Goal: Information Seeking & Learning: Learn about a topic

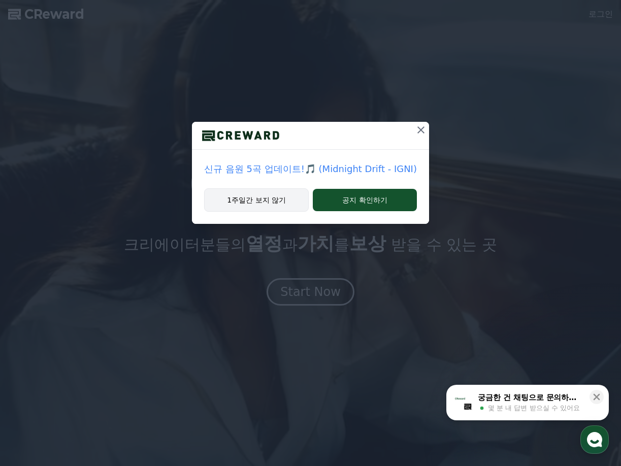
click at [269, 197] on button "1주일간 보지 않기" at bounding box center [256, 199] width 105 height 23
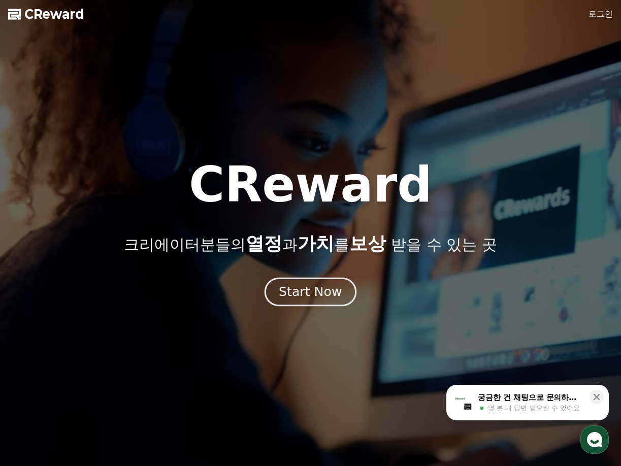
click at [309, 301] on button "Start Now" at bounding box center [310, 292] width 92 height 29
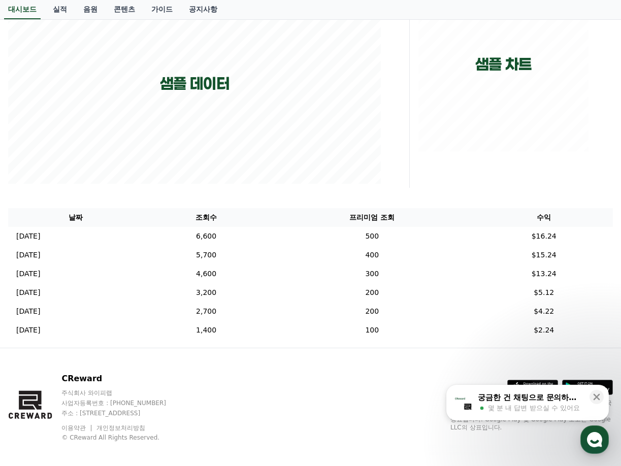
scroll to position [174, 0]
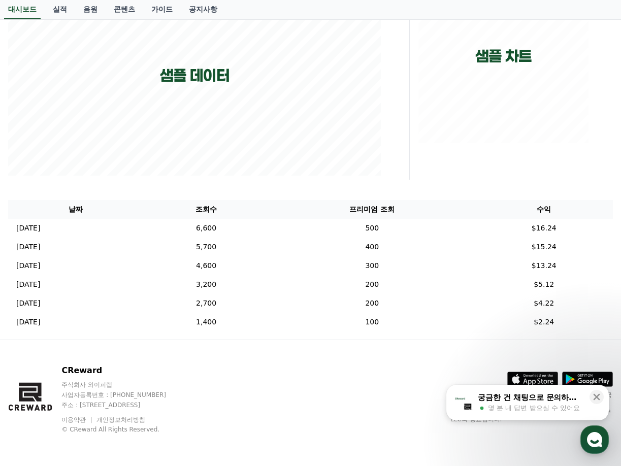
drag, startPoint x: 248, startPoint y: 382, endPoint x: 367, endPoint y: 385, distance: 119.3
drag, startPoint x: 385, startPoint y: 385, endPoint x: 292, endPoint y: 248, distance: 165.6
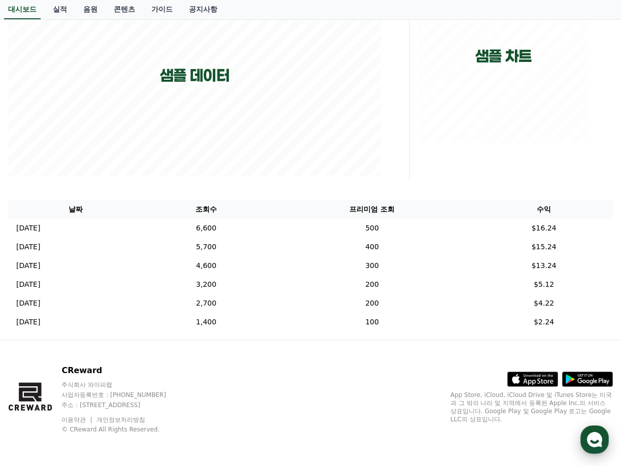
click at [599, 442] on use "button" at bounding box center [594, 439] width 15 height 15
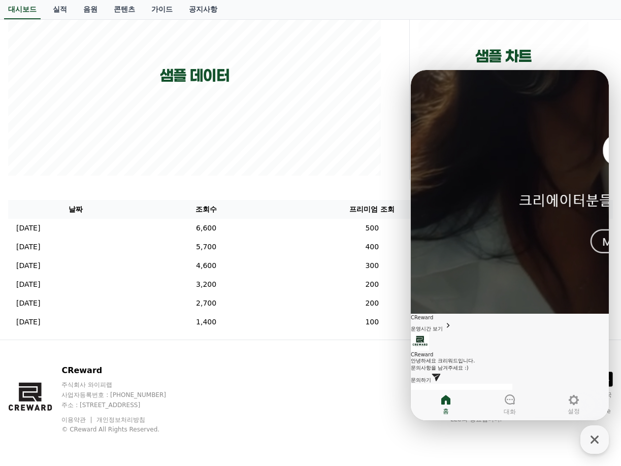
click at [431, 377] on span "문의하기" at bounding box center [420, 380] width 20 height 6
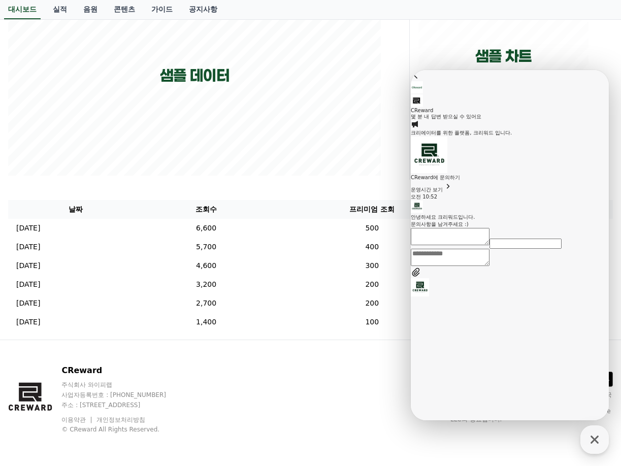
click at [489, 266] on textarea "Messenger Input Textarea" at bounding box center [449, 257] width 79 height 17
type textarea "**********"
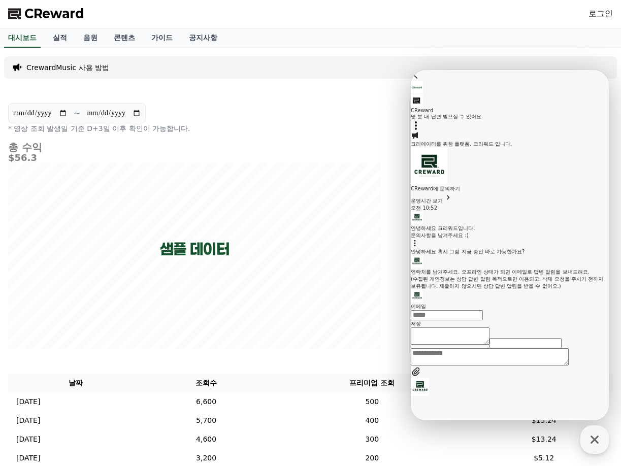
scroll to position [0, 0]
click at [483, 316] on input "이메일" at bounding box center [446, 315] width 72 height 10
type input "*"
type input "**********"
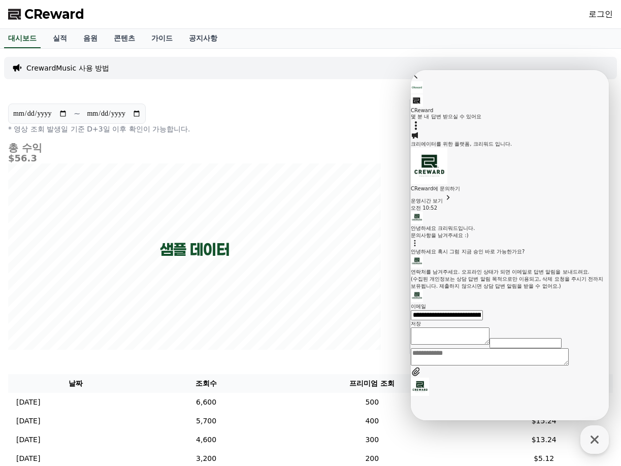
click at [410, 320] on button "저장" at bounding box center [415, 323] width 10 height 7
click at [67, 39] on link "실적" at bounding box center [60, 38] width 30 height 19
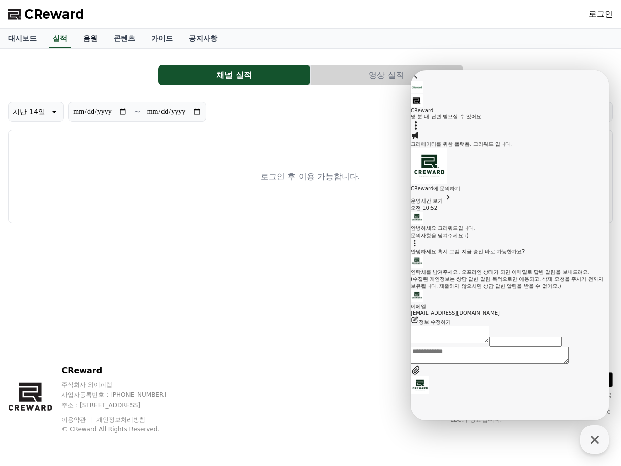
click at [87, 36] on link "음원" at bounding box center [90, 38] width 30 height 19
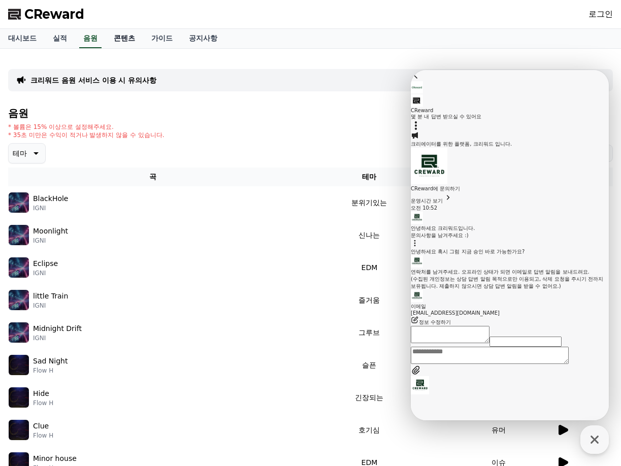
click at [120, 40] on link "콘텐츠" at bounding box center [125, 38] width 38 height 19
click at [59, 14] on span "CReward" at bounding box center [54, 14] width 60 height 16
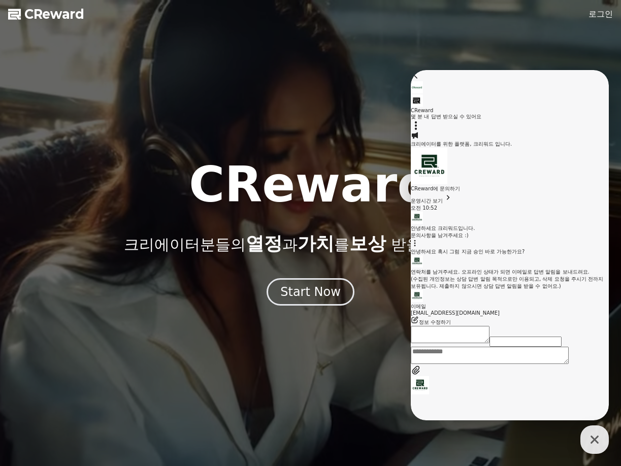
click at [592, 21] on div at bounding box center [310, 233] width 621 height 466
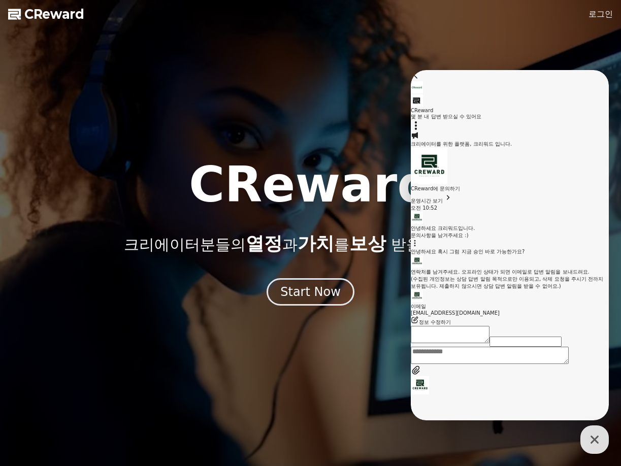
click at [599, 14] on link "로그인" at bounding box center [600, 14] width 24 height 12
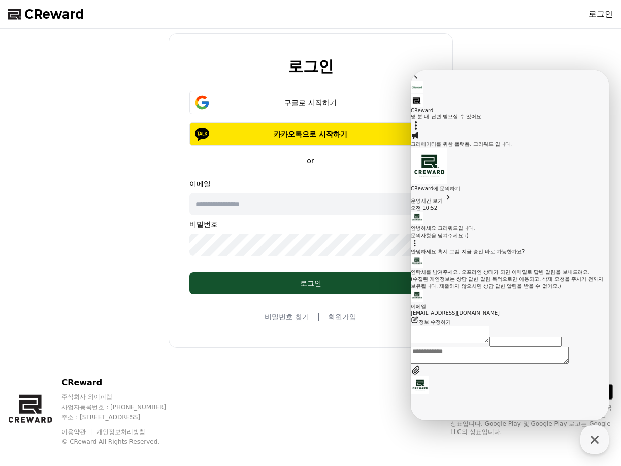
click at [87, 147] on div "로그인 구글로 시작하기 카카오톡으로 시작하기 or 이메일 비밀번호 로그인 비밀번호 찾기 | 회원가입" at bounding box center [310, 190] width 612 height 315
click at [256, 109] on button "구글로 시작하기" at bounding box center [310, 102] width 243 height 23
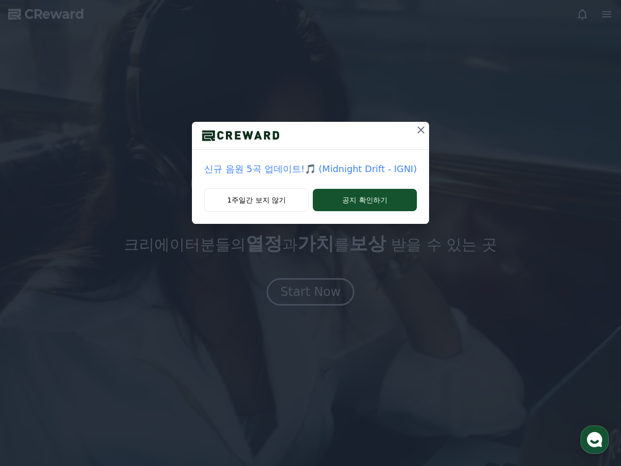
click at [417, 122] on button at bounding box center [420, 130] width 16 height 16
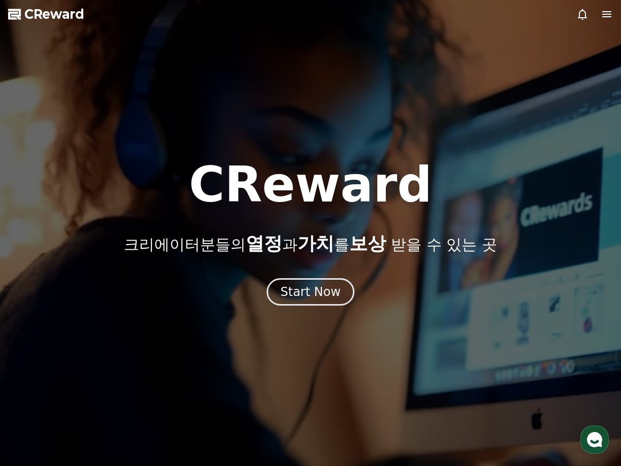
click at [607, 19] on icon at bounding box center [606, 14] width 12 height 12
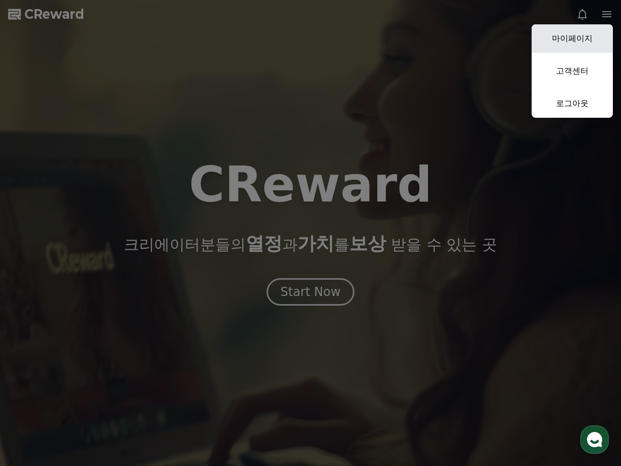
click at [569, 37] on link "마이페이지" at bounding box center [571, 38] width 81 height 28
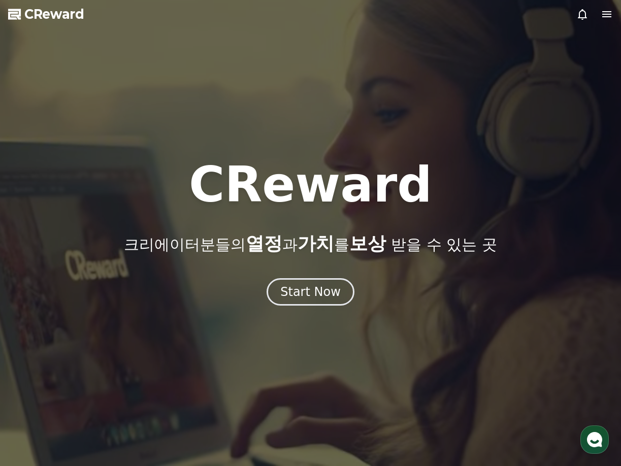
select select "**********"
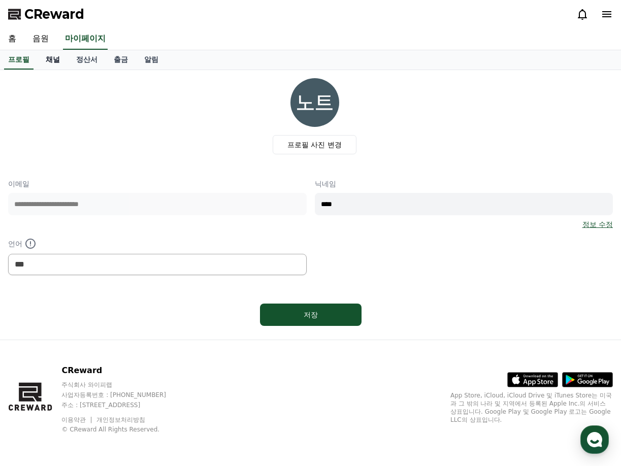
click at [49, 57] on link "채널" at bounding box center [53, 59] width 30 height 19
click at [49, 57] on link "채널" at bounding box center [53, 59] width 22 height 19
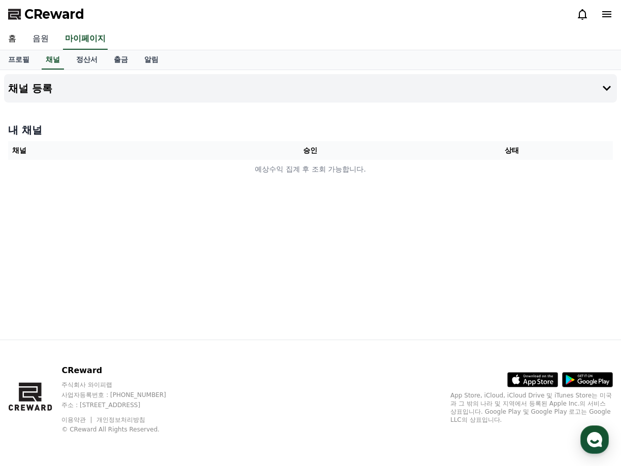
click at [39, 45] on link "음원" at bounding box center [40, 38] width 32 height 21
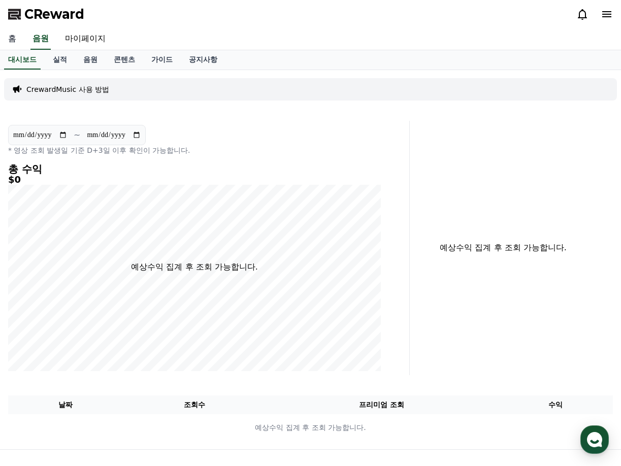
click at [6, 43] on link "홈" at bounding box center [12, 38] width 24 height 21
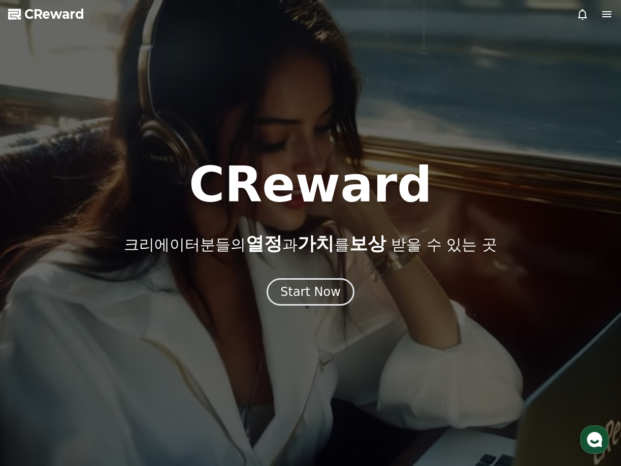
click at [324, 185] on h1 "CReward" at bounding box center [310, 184] width 243 height 49
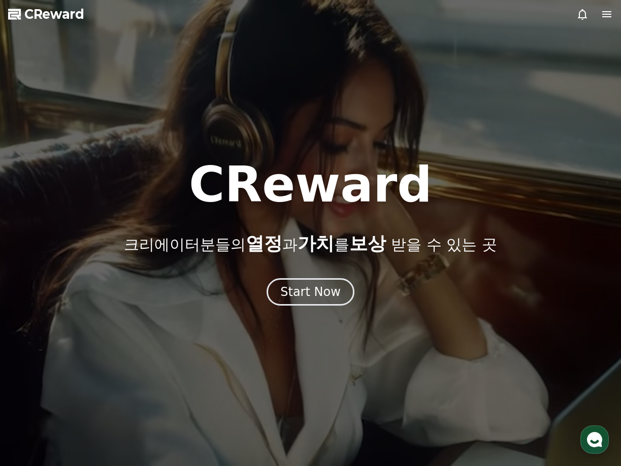
click at [324, 185] on h1 "CReward" at bounding box center [310, 184] width 243 height 49
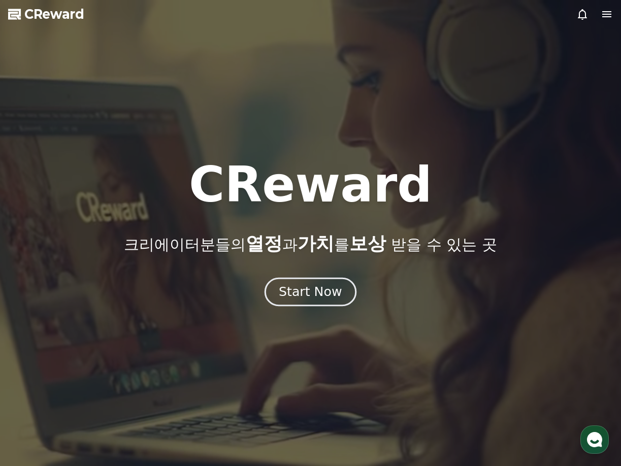
click at [334, 299] on div "Start Now" at bounding box center [310, 291] width 63 height 17
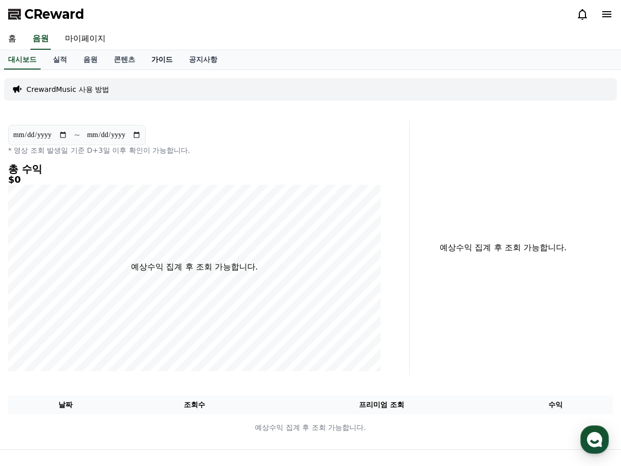
click at [155, 55] on link "가이드" at bounding box center [162, 59] width 38 height 19
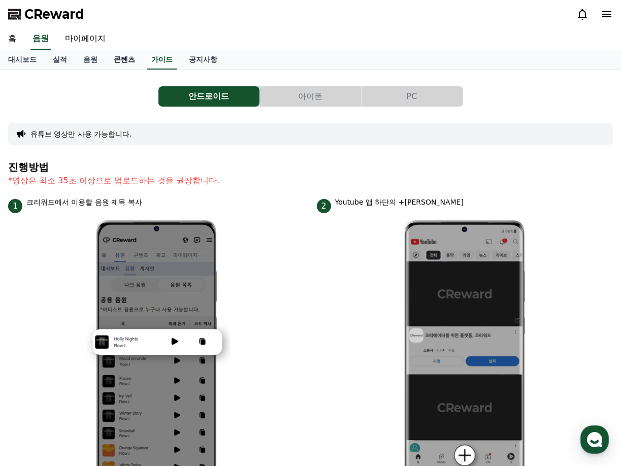
click at [118, 56] on link "콘텐츠" at bounding box center [125, 59] width 38 height 19
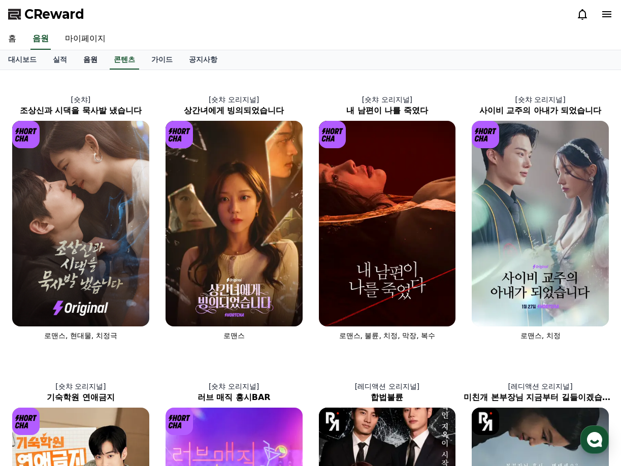
click at [82, 60] on link "음원" at bounding box center [90, 59] width 30 height 19
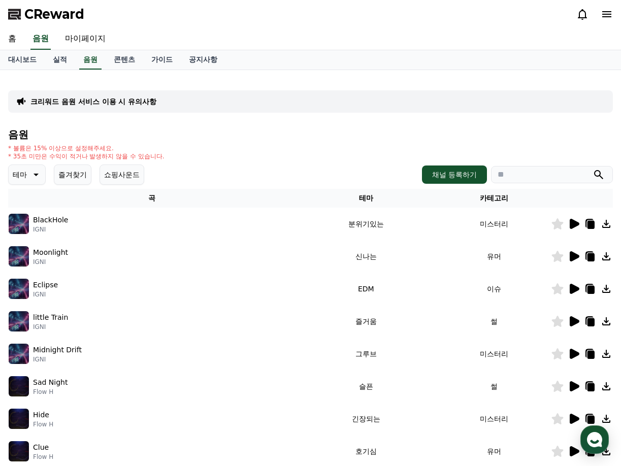
click at [22, 226] on img at bounding box center [19, 224] width 20 height 20
click at [19, 255] on img at bounding box center [19, 256] width 20 height 20
click at [573, 255] on icon at bounding box center [574, 256] width 10 height 10
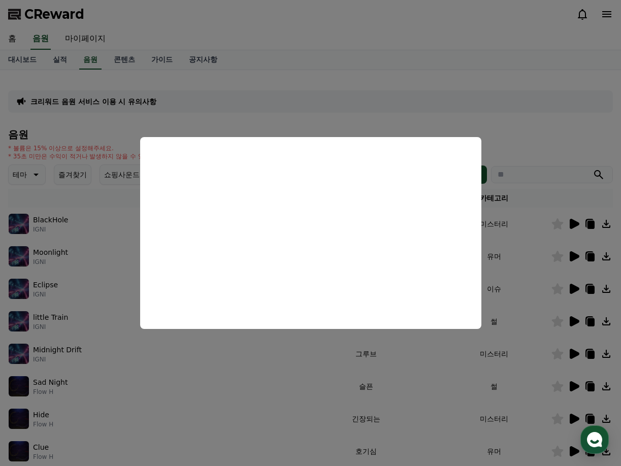
click at [358, 384] on button "close modal" at bounding box center [310, 233] width 621 height 466
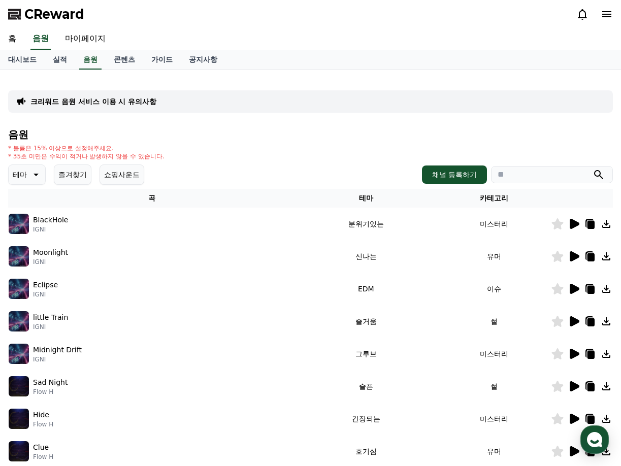
click at [573, 324] on icon at bounding box center [574, 321] width 10 height 10
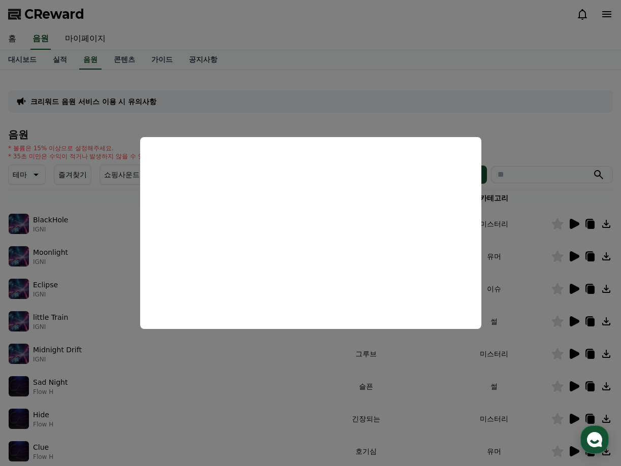
click at [533, 253] on button "close modal" at bounding box center [310, 233] width 621 height 466
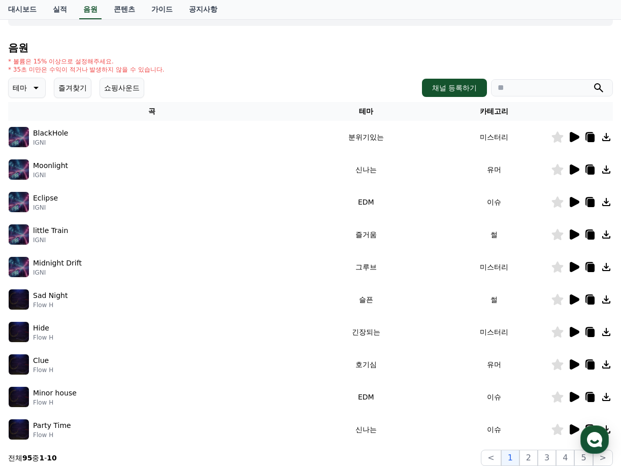
scroll to position [101, 0]
